Goal: Information Seeking & Learning: Understand process/instructions

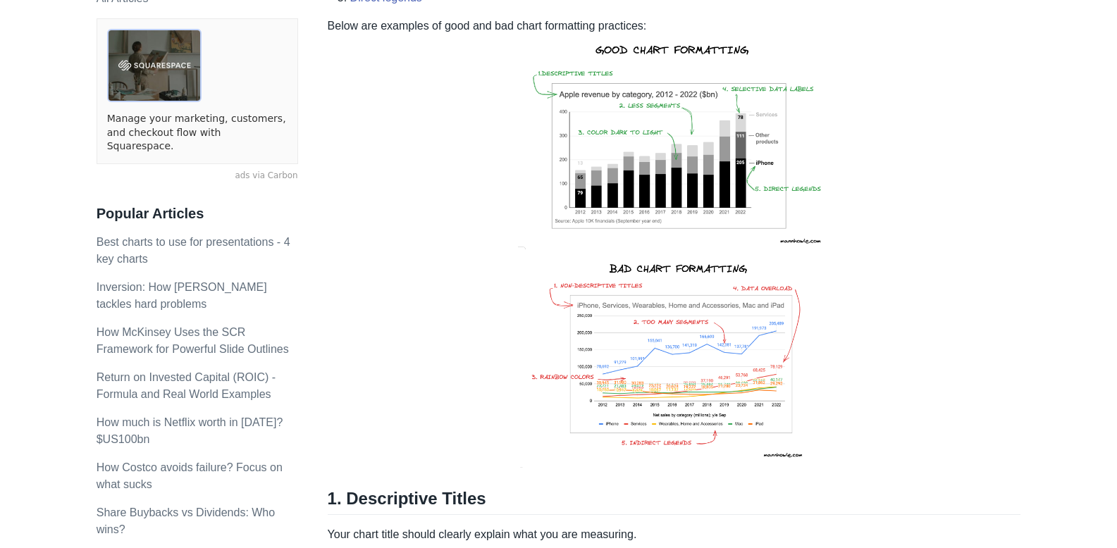
scroll to position [361, 0]
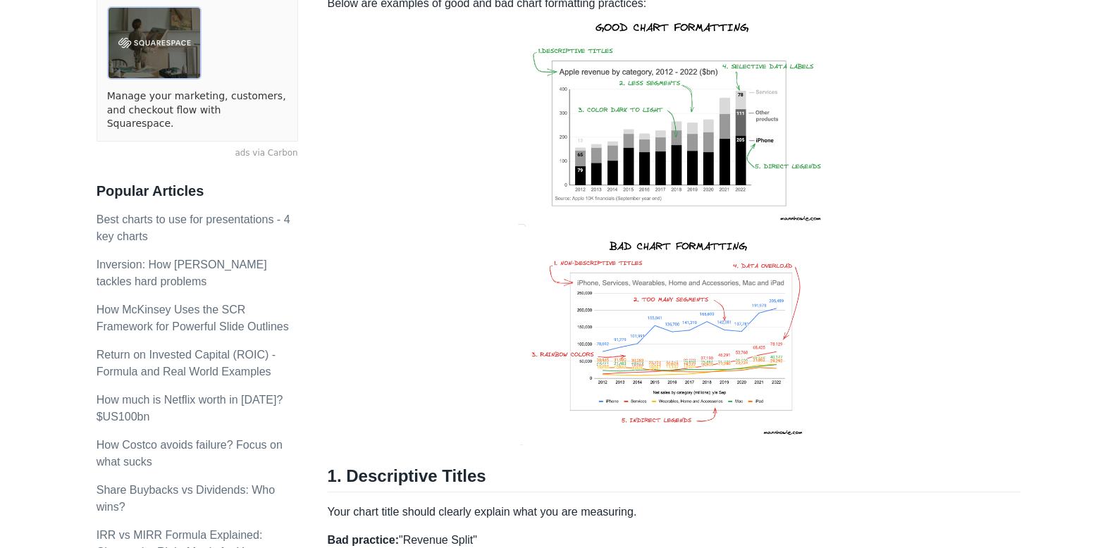
click at [635, 118] on img at bounding box center [673, 121] width 319 height 218
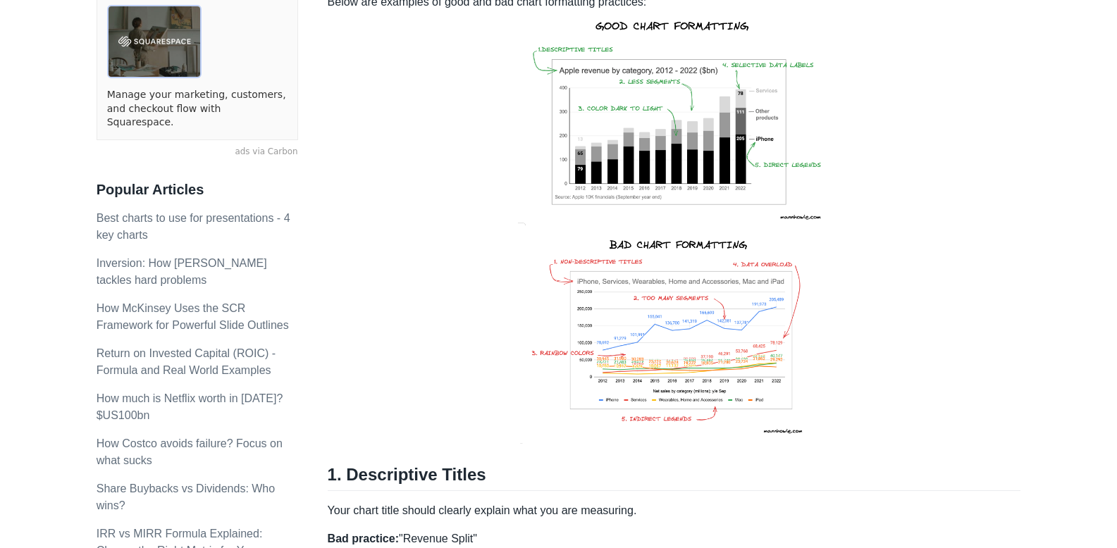
scroll to position [0, 0]
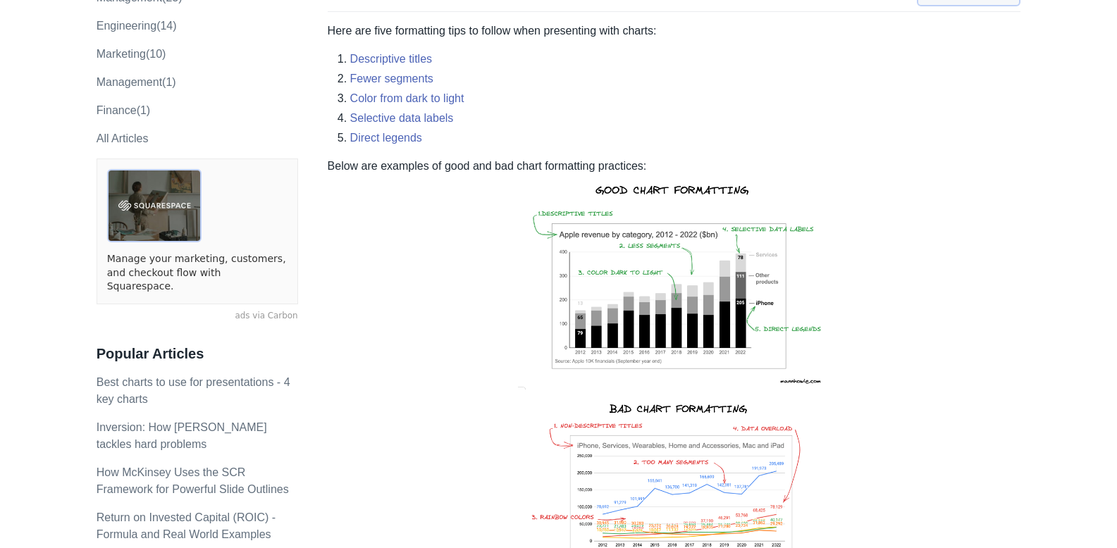
scroll to position [447, 0]
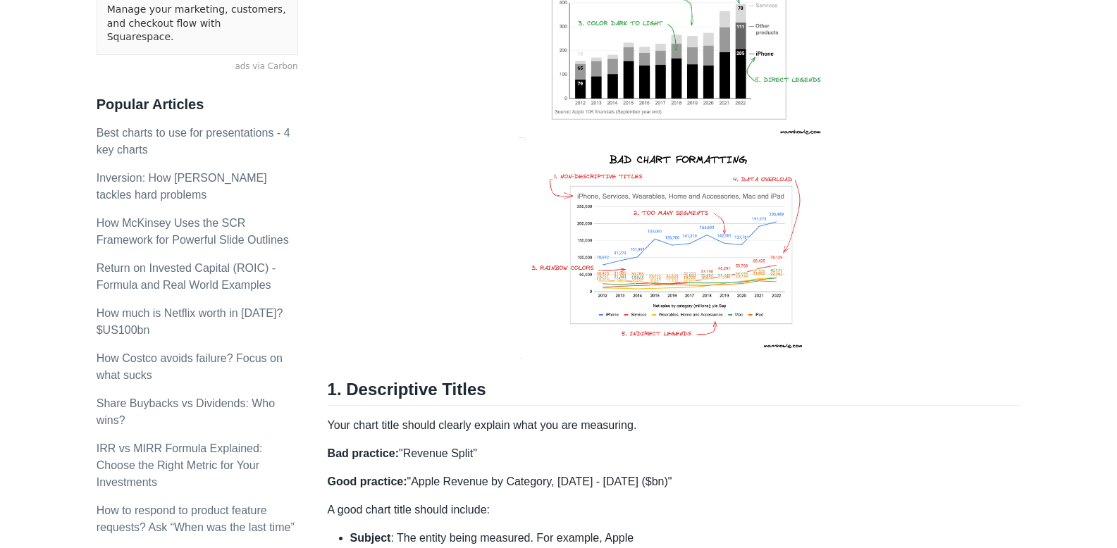
click at [683, 224] on img at bounding box center [674, 253] width 316 height 218
click at [651, 270] on img at bounding box center [674, 253] width 316 height 218
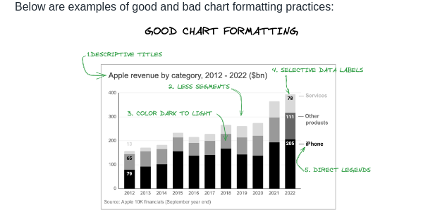
scroll to position [350, 0]
